Goal: Information Seeking & Learning: Learn about a topic

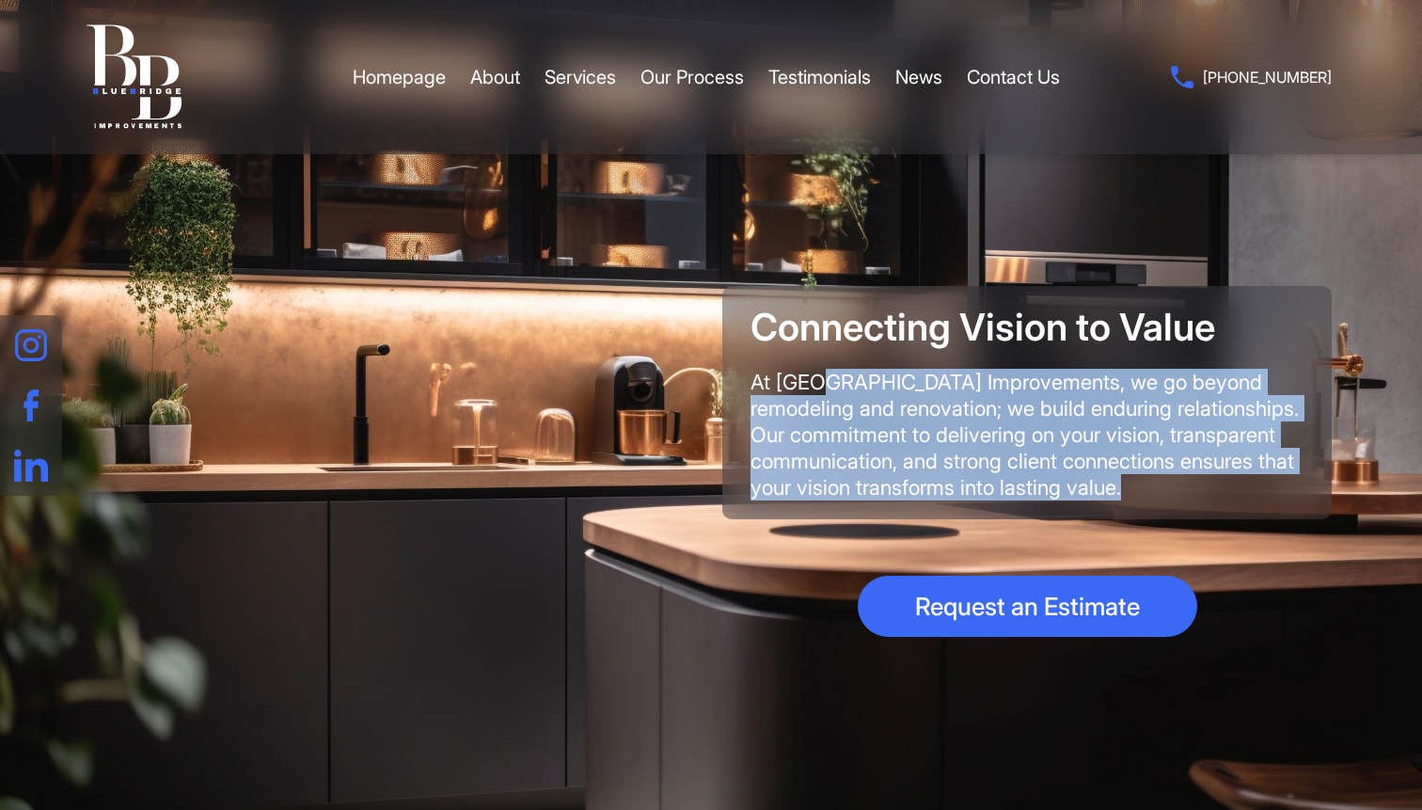
drag, startPoint x: 1170, startPoint y: 494, endPoint x: 740, endPoint y: 389, distance: 442.2
click at [740, 389] on div "Connecting Vision to Value At BlueBridge Improvements, we go beyond remodeling …" at bounding box center [1026, 402] width 609 height 233
click at [520, 81] on link "About" at bounding box center [495, 77] width 50 height 56
click at [505, 81] on link "About" at bounding box center [495, 77] width 50 height 56
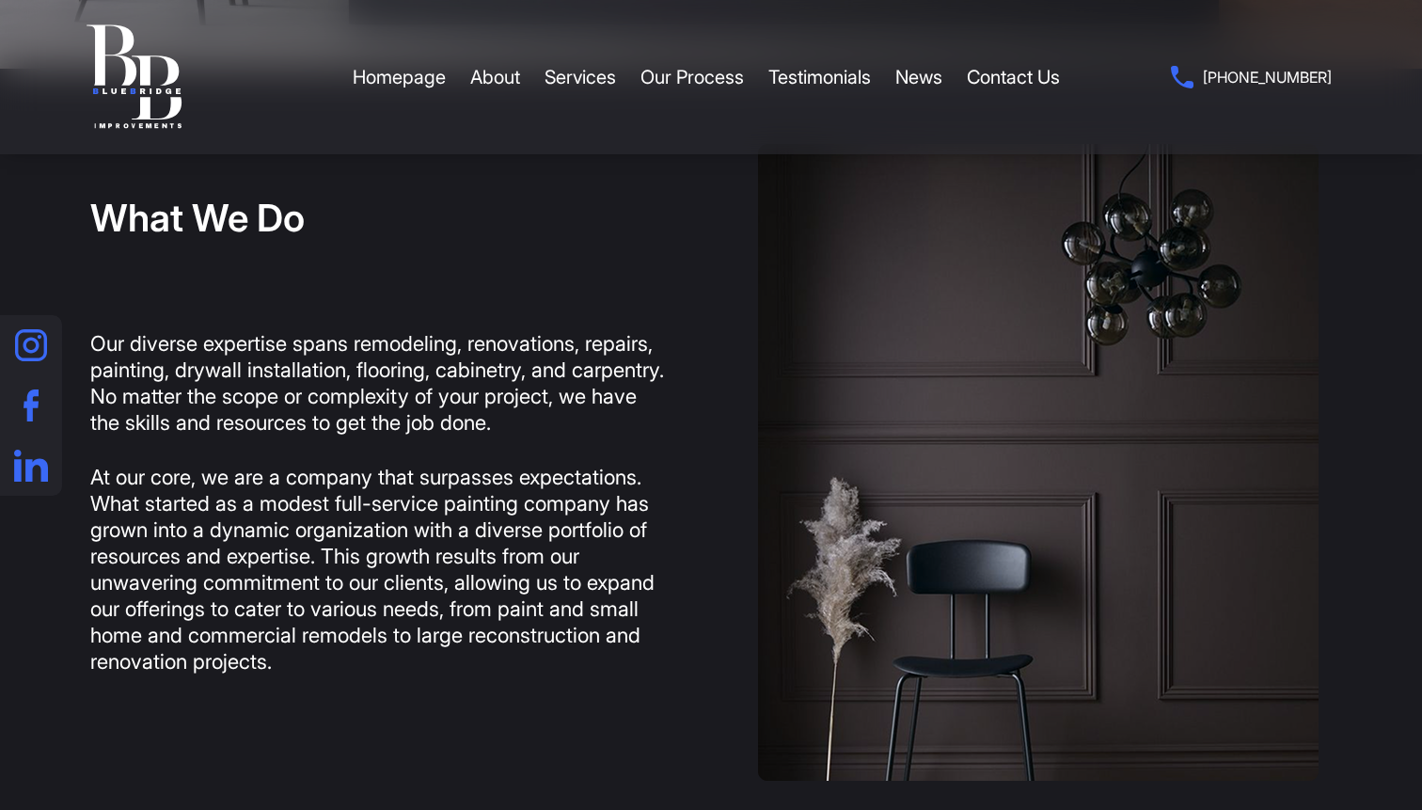
scroll to position [764, 0]
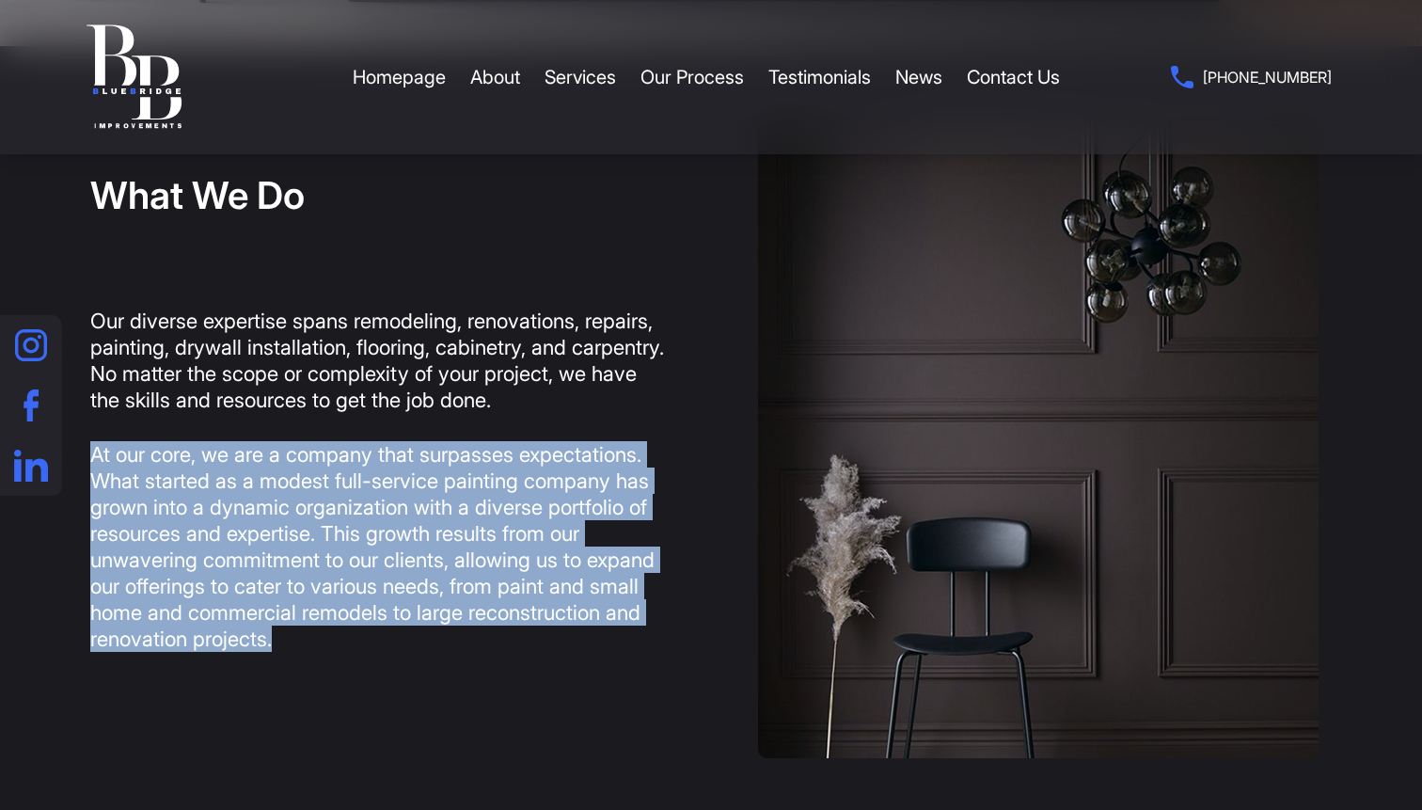
drag, startPoint x: 461, startPoint y: 643, endPoint x: 90, endPoint y: 462, distance: 412.6
click at [90, 462] on p "At our core, we are a company that surpasses expectations. What started as a mo…" at bounding box center [377, 546] width 574 height 211
copy p "At our core, we are a company that surpasses expectations. What started as a mo…"
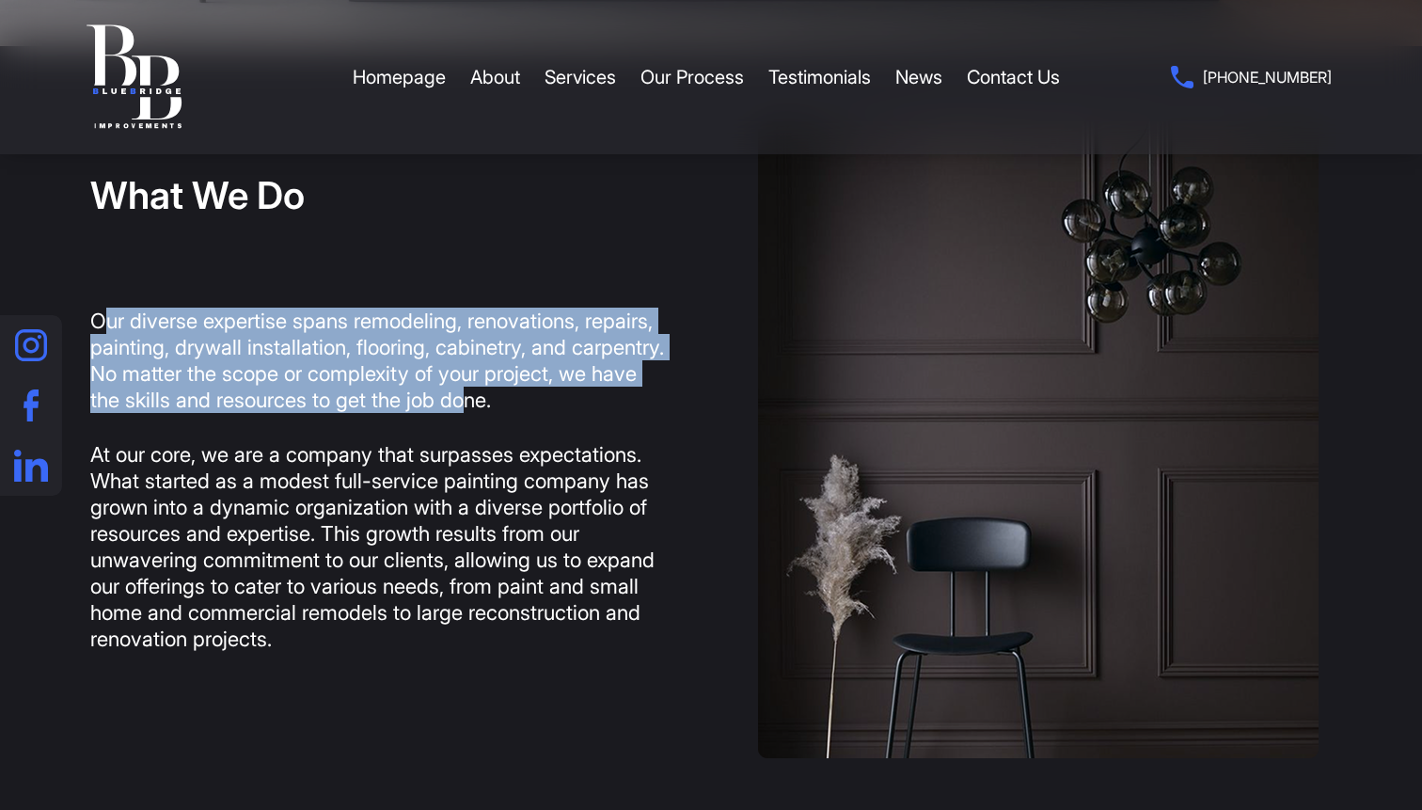
drag, startPoint x: 99, startPoint y: 319, endPoint x: 627, endPoint y: 392, distance: 533.6
click at [627, 392] on p "Our diverse expertise spans remodeling, renovations, repairs, painting, drywall…" at bounding box center [377, 360] width 574 height 105
drag, startPoint x: 655, startPoint y: 403, endPoint x: 85, endPoint y: 326, distance: 576.0
click at [85, 326] on div "What We Do Our diverse expertise spans remodeling, renovations, repairs, painti…" at bounding box center [711, 439] width 1411 height 637
copy p "Our diverse expertise spans remodeling, renovations, repairs, painting, drywall…"
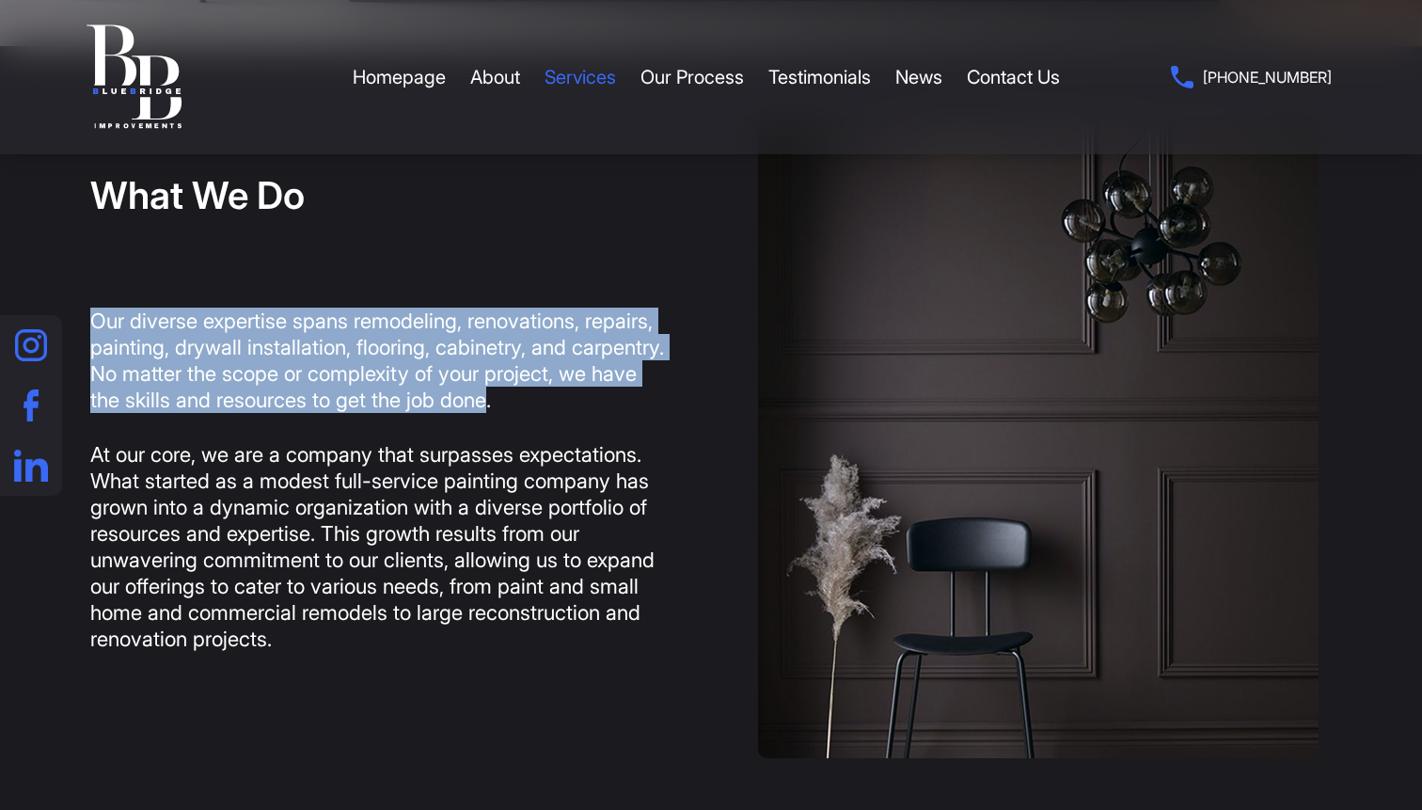
click at [596, 82] on link "Services" at bounding box center [579, 77] width 71 height 56
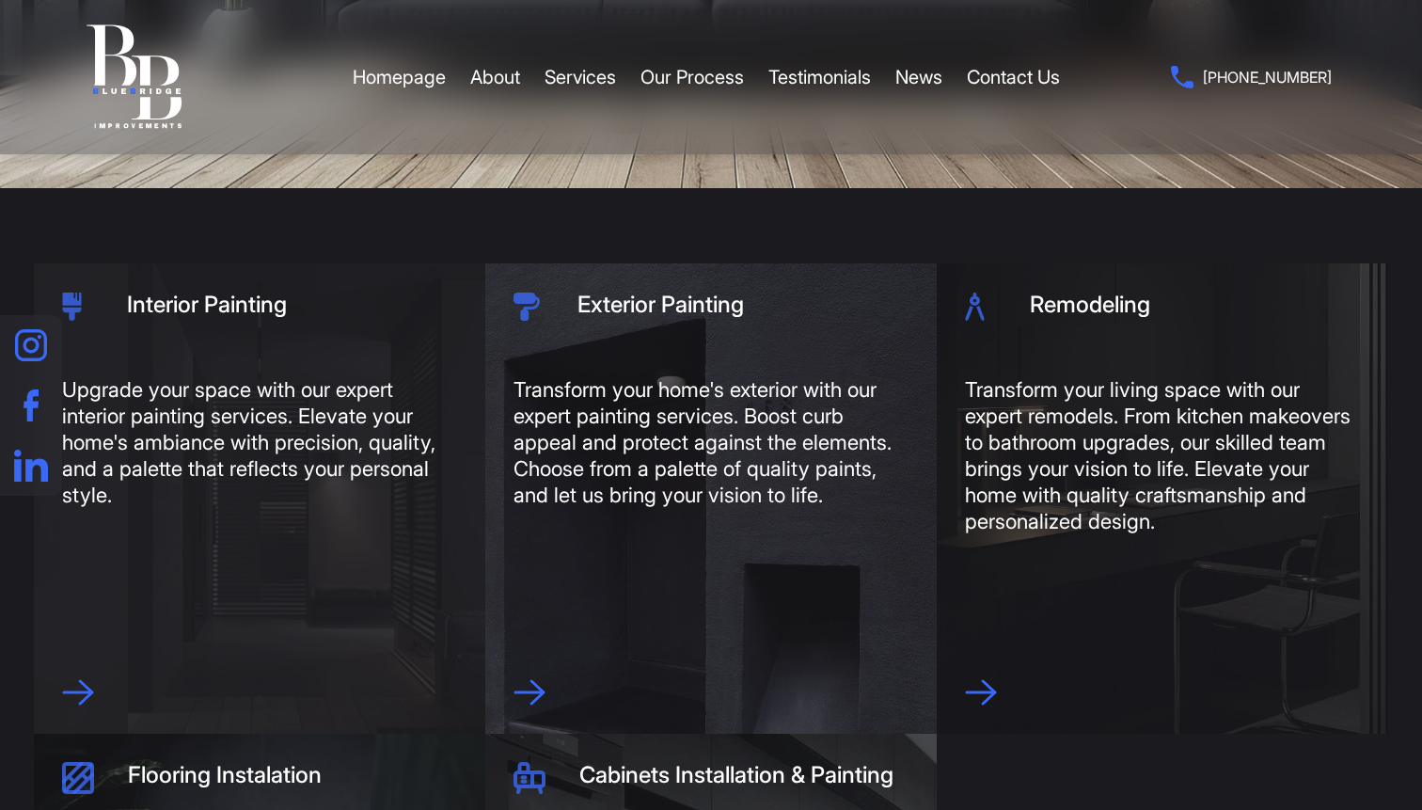
scroll to position [595, 0]
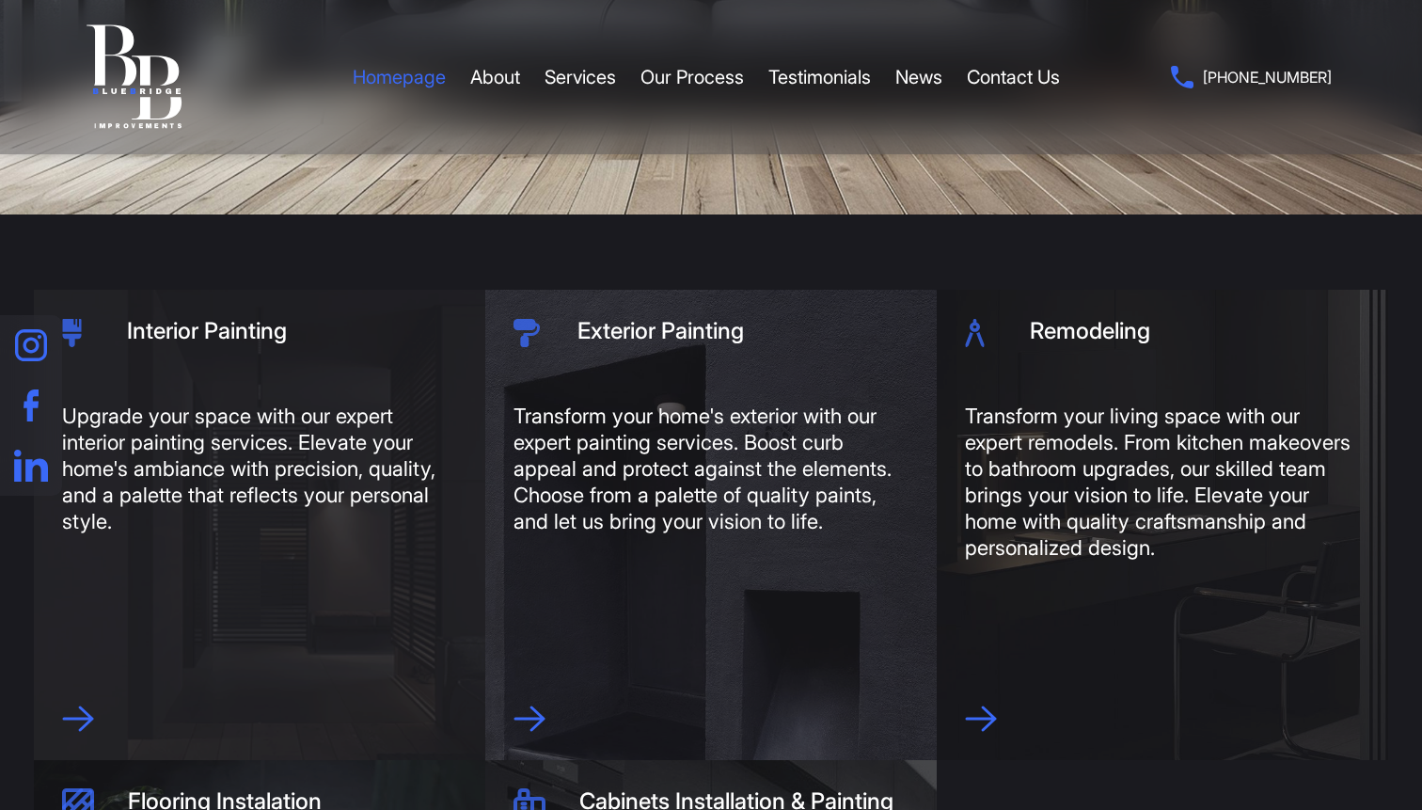
click at [387, 69] on link "Homepage" at bounding box center [399, 77] width 93 height 56
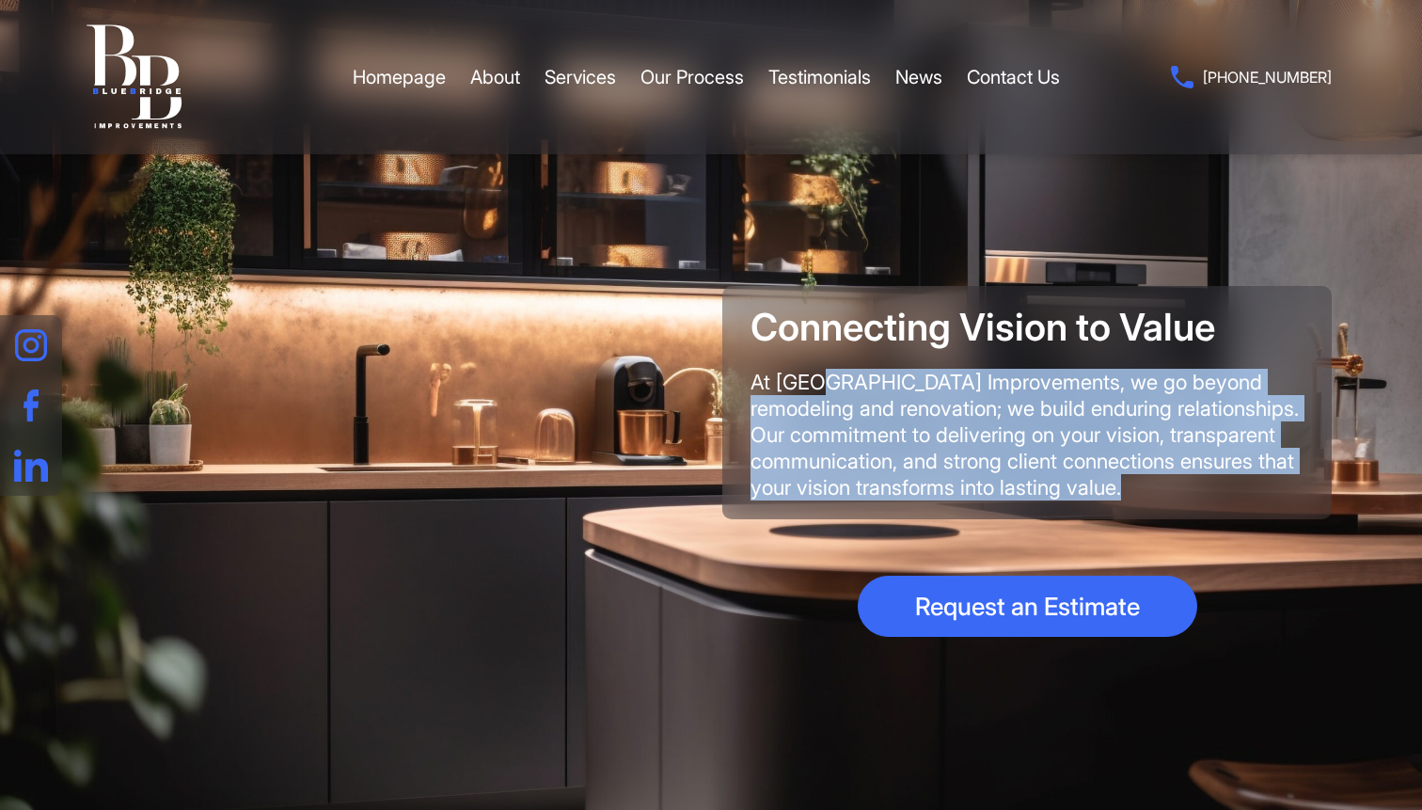
drag, startPoint x: 1197, startPoint y: 494, endPoint x: 747, endPoint y: 371, distance: 466.7
click at [747, 371] on div "Connecting Vision to Value At BlueBridge Improvements, we go beyond remodeling …" at bounding box center [1026, 402] width 609 height 233
copy div "At BlueBridge Improvements, we go beyond remodeling and renovation; we build en…"
click at [513, 86] on link "About" at bounding box center [495, 77] width 50 height 56
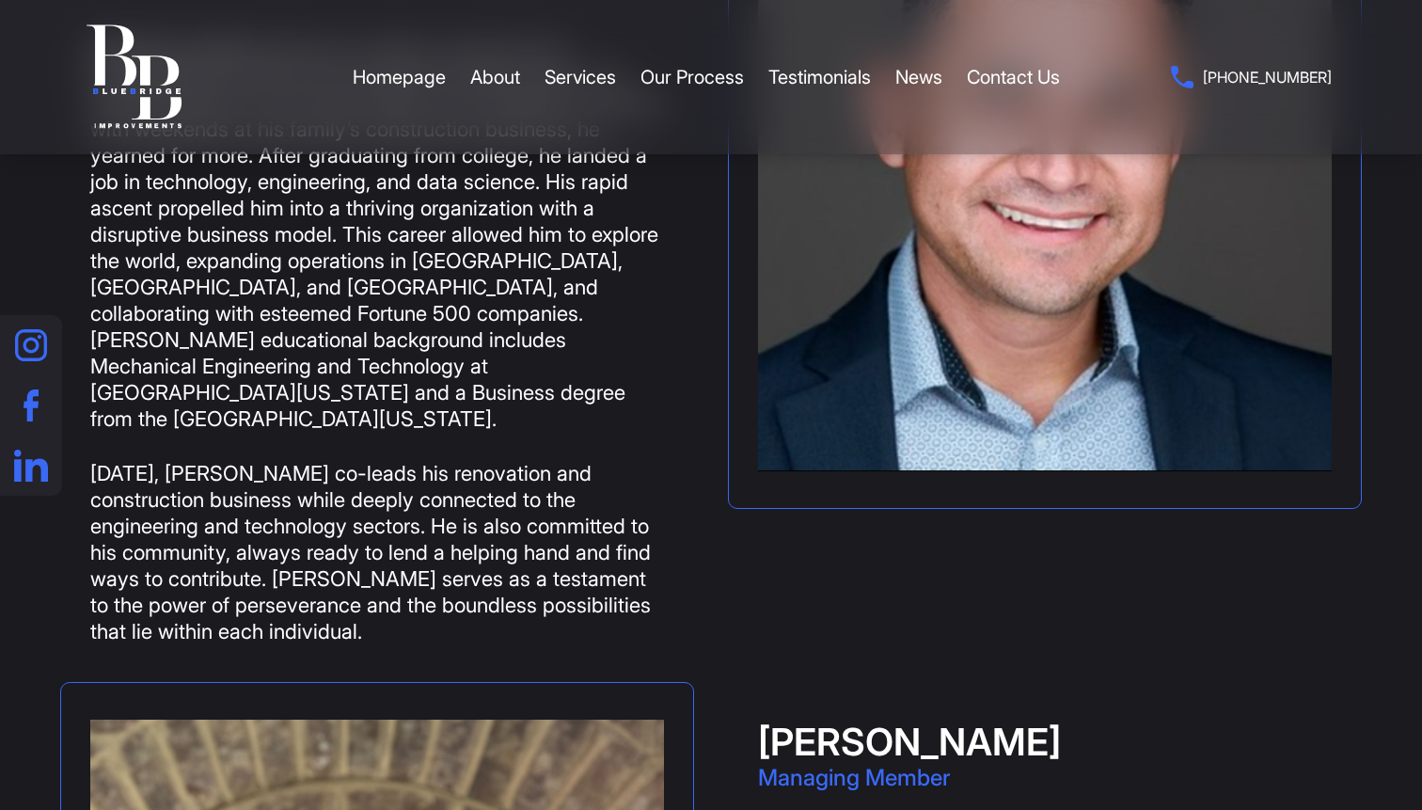
scroll to position [2492, 0]
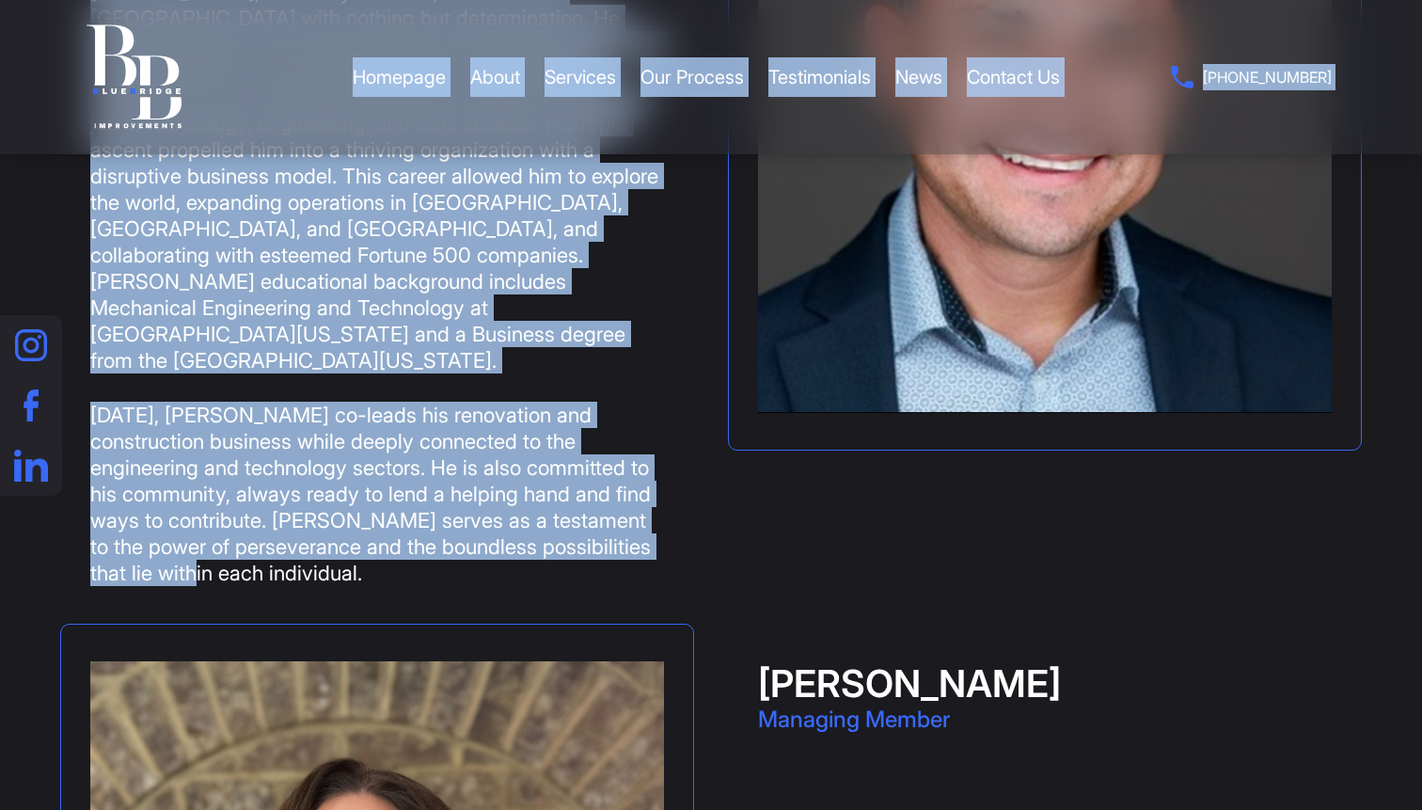
drag, startPoint x: 262, startPoint y: 520, endPoint x: 95, endPoint y: 131, distance: 423.8
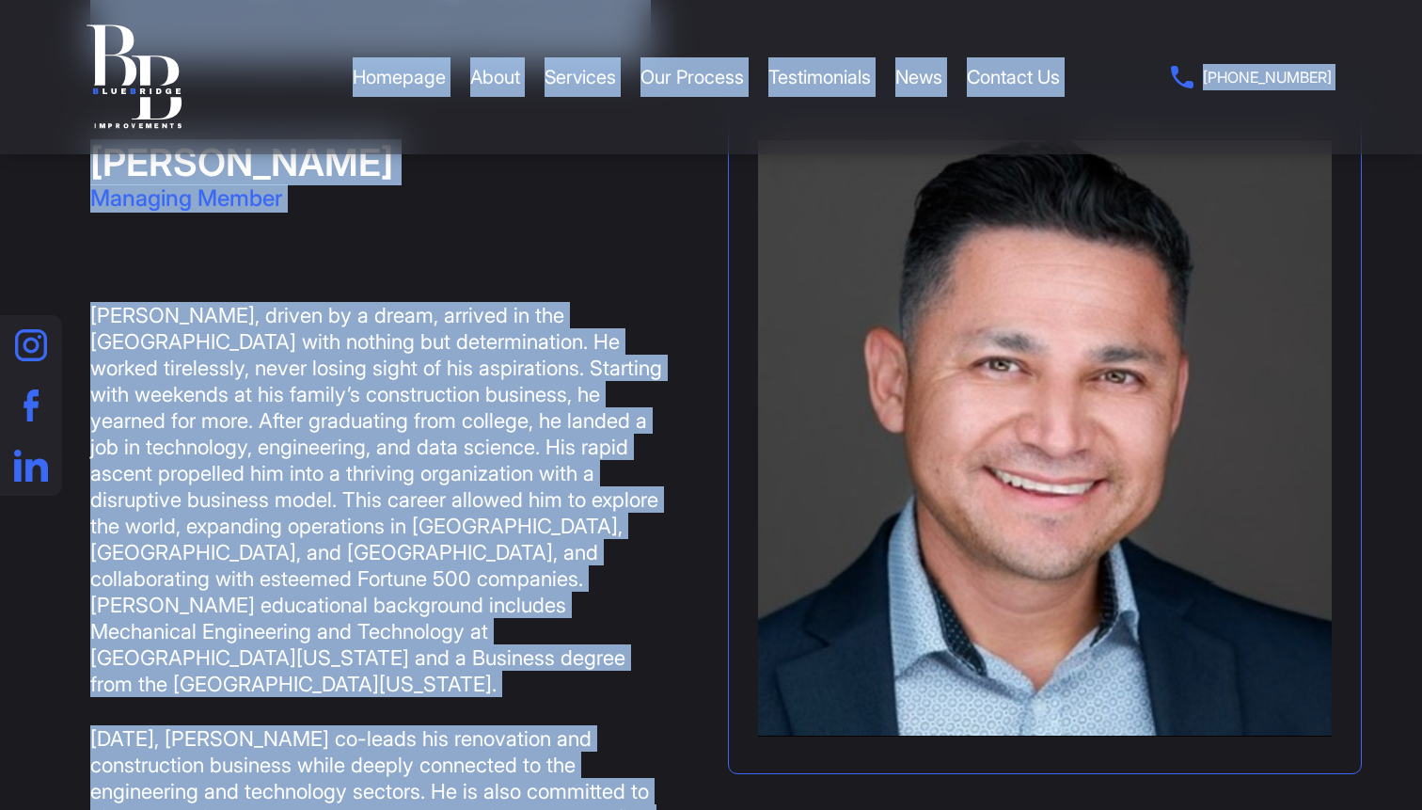
scroll to position [2153, 0]
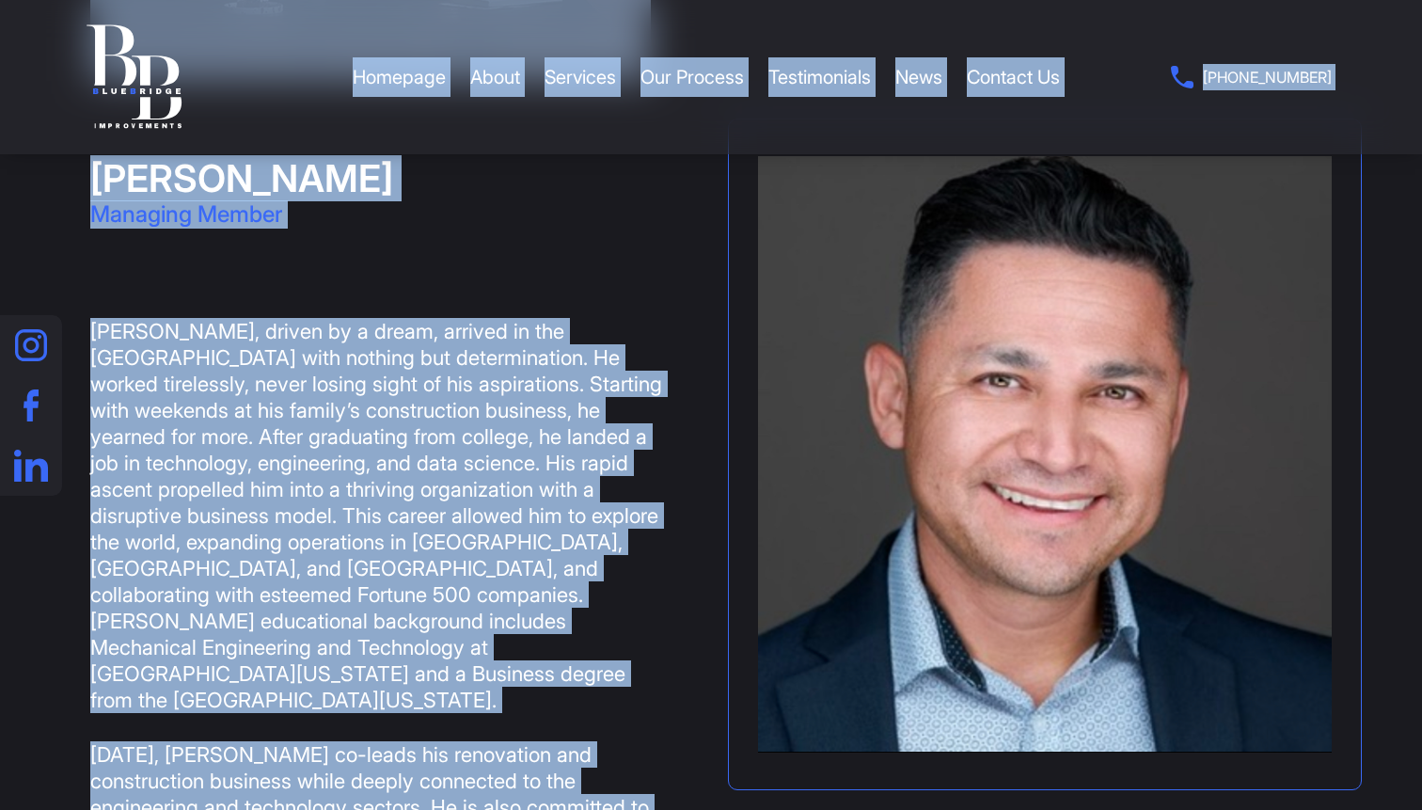
click at [155, 331] on p "[PERSON_NAME], driven by a dream, arrived in the [GEOGRAPHIC_DATA] with nothing…" at bounding box center [377, 515] width 574 height 395
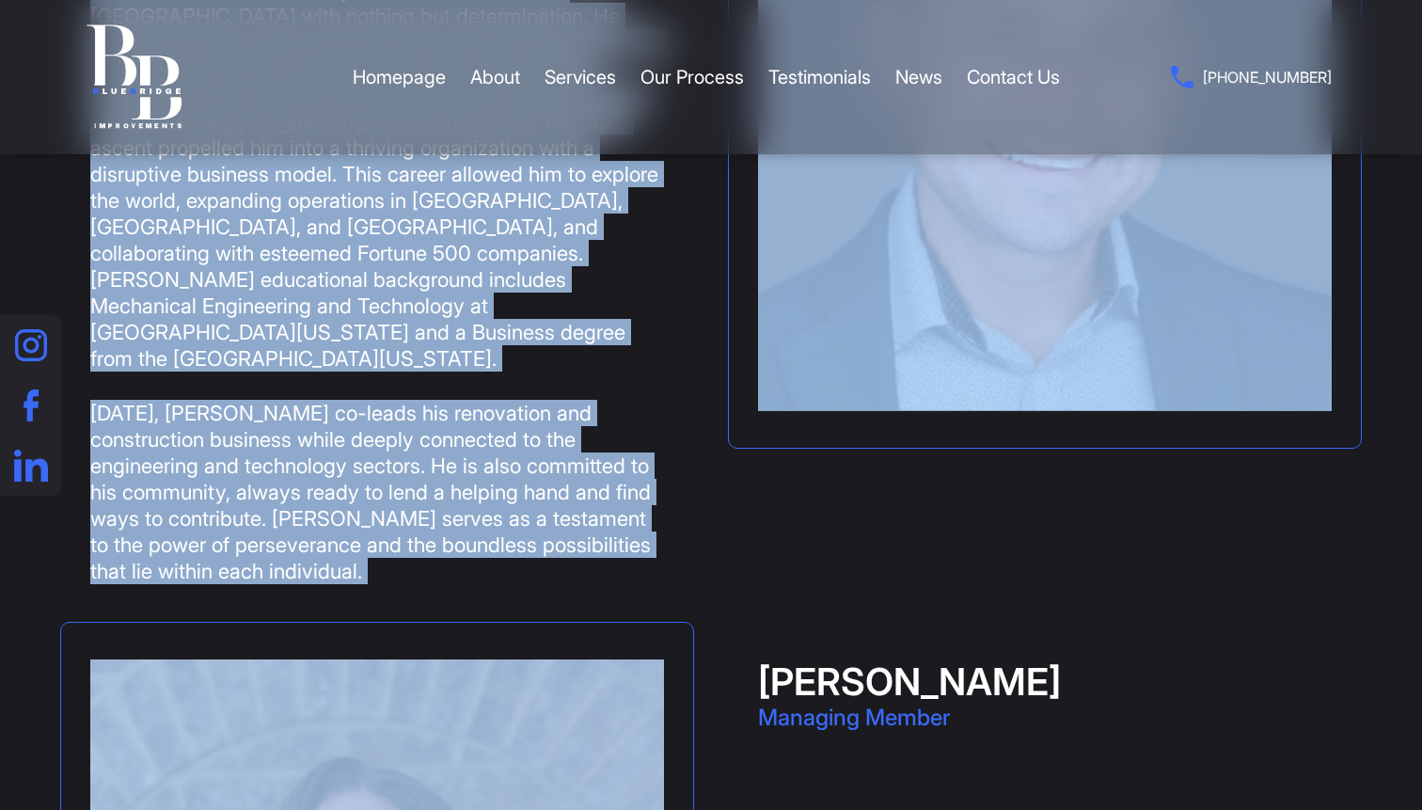
scroll to position [2614, 0]
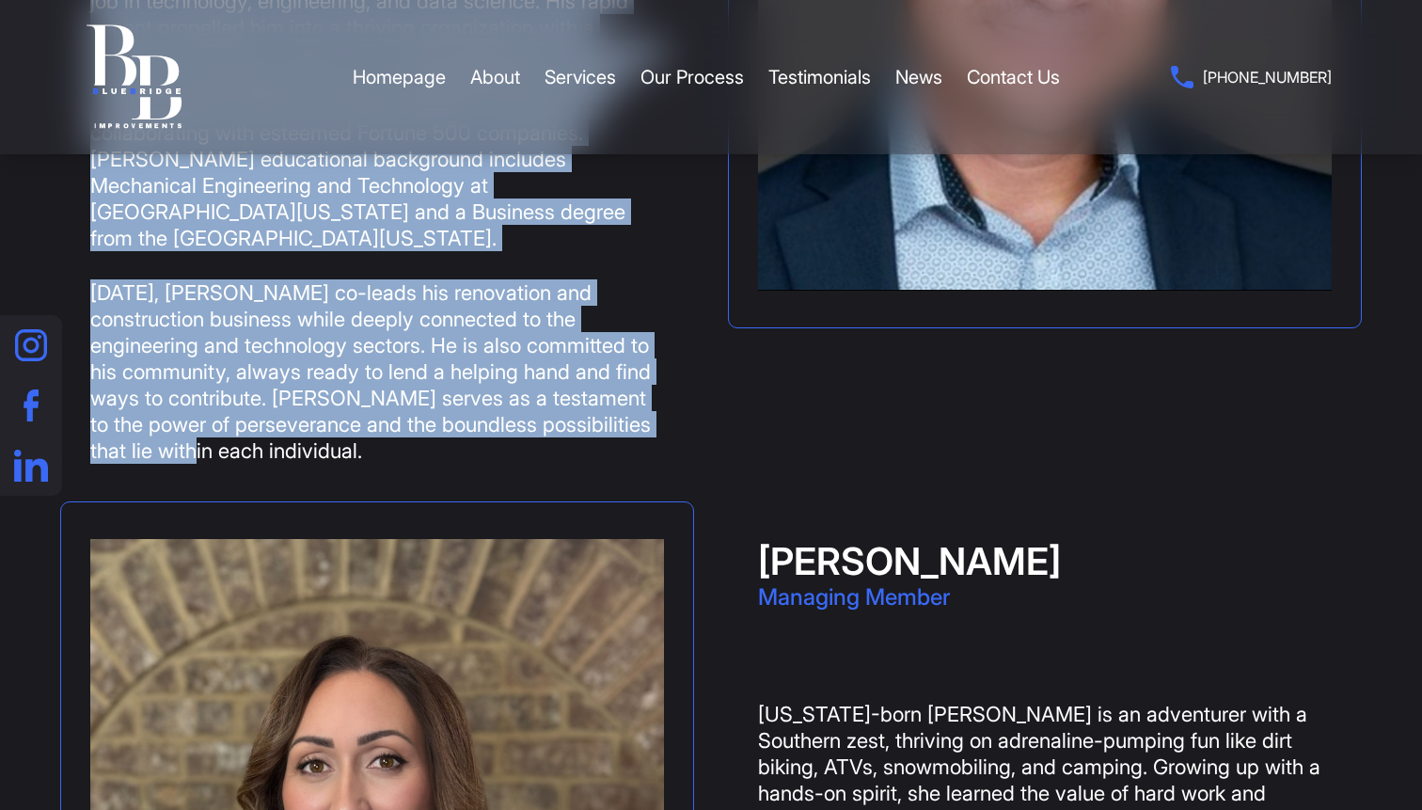
drag, startPoint x: 95, startPoint y: 329, endPoint x: 263, endPoint y: 406, distance: 185.1
click at [263, 406] on div "[PERSON_NAME], driven by a dream, arrived in the [GEOGRAPHIC_DATA] with nothing…" at bounding box center [377, 159] width 574 height 607
copy div "Lore, ipsumd si a conse, adipisc el sed DO eius tempori utl etdoloremagna. Al e…"
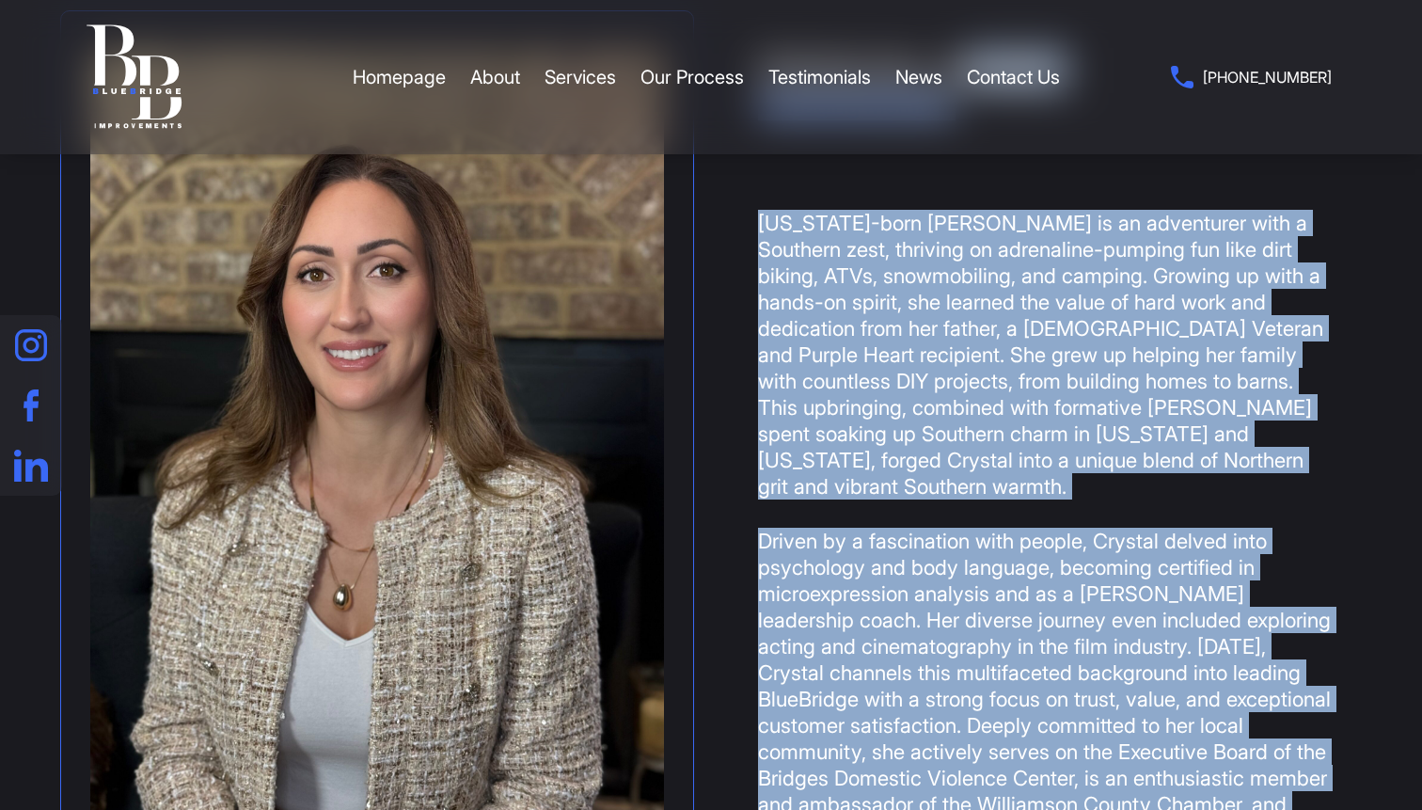
scroll to position [3223, 0]
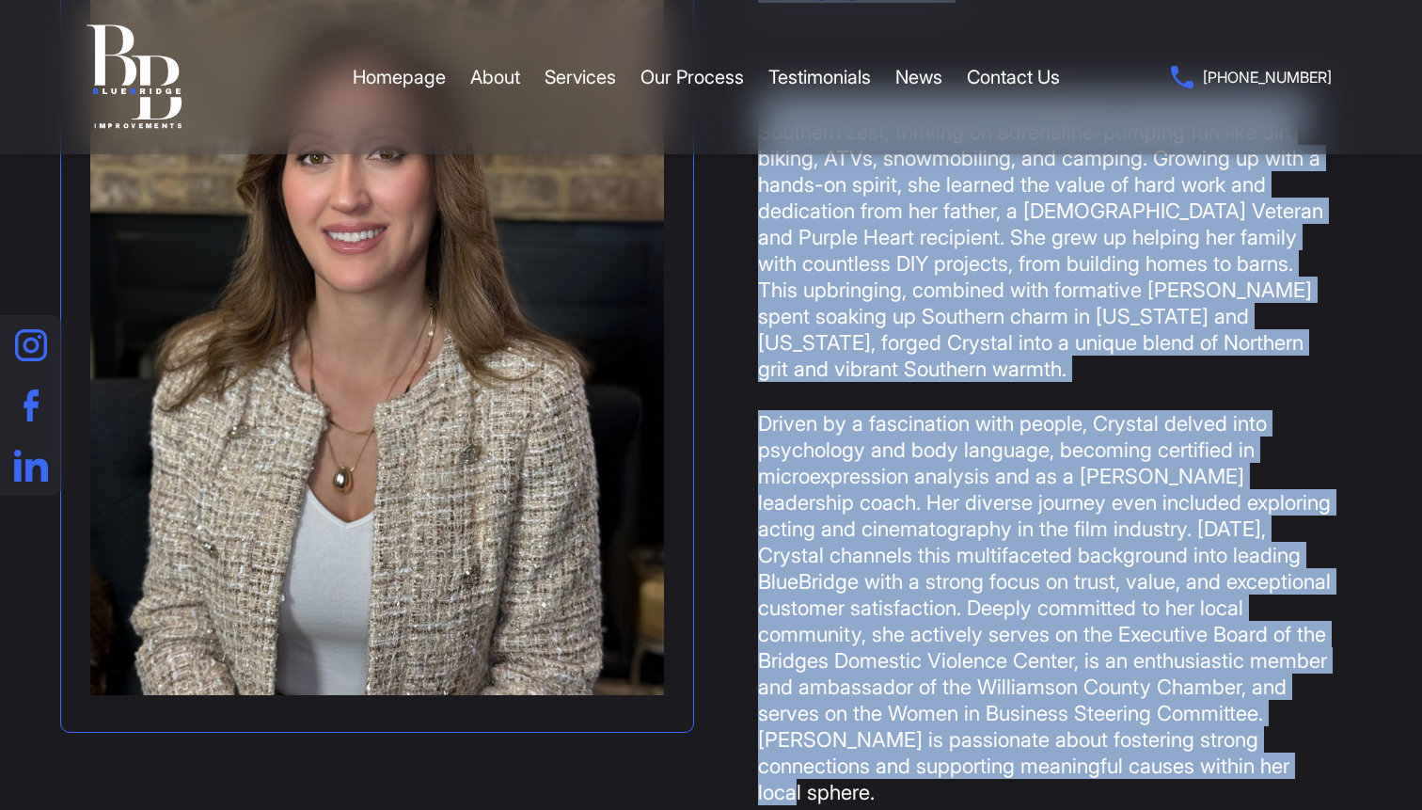
drag, startPoint x: 763, startPoint y: 277, endPoint x: 1159, endPoint y: 735, distance: 606.0
click at [1159, 735] on div "[PERSON_NAME] Managing Member [US_STATE]-born [PERSON_NAME] is an adventurer wi…" at bounding box center [1045, 367] width 574 height 875
copy div "[PERSON_NAME] Managing Member [US_STATE]-born [PERSON_NAME] is an adventurer wi…"
